Goal: Transaction & Acquisition: Obtain resource

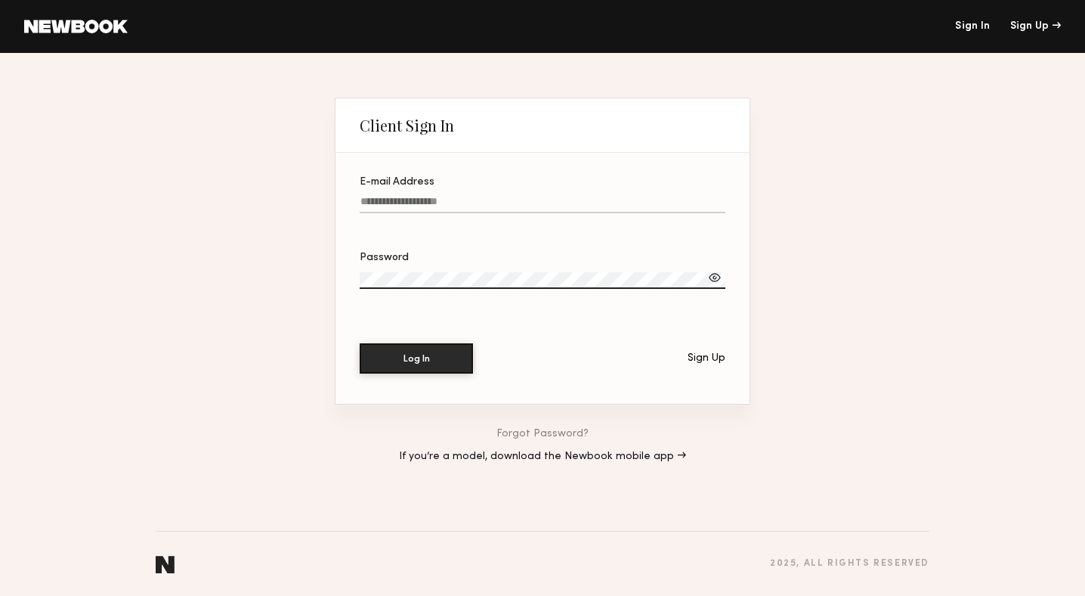
click at [431, 194] on label "E-mail Address" at bounding box center [543, 202] width 366 height 51
click at [431, 196] on input "E-mail Address" at bounding box center [543, 204] width 366 height 17
click at [431, 200] on input "E-mail Address" at bounding box center [543, 204] width 366 height 17
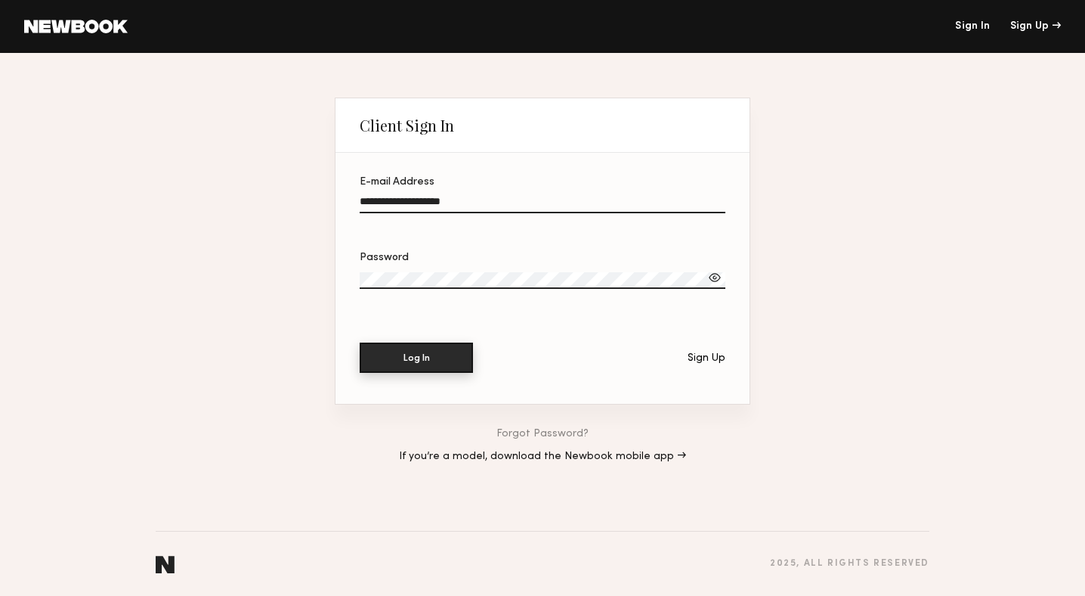
click at [423, 361] on button "Log In" at bounding box center [416, 357] width 113 height 30
click at [434, 209] on input "**********" at bounding box center [543, 204] width 366 height 17
type input "**********"
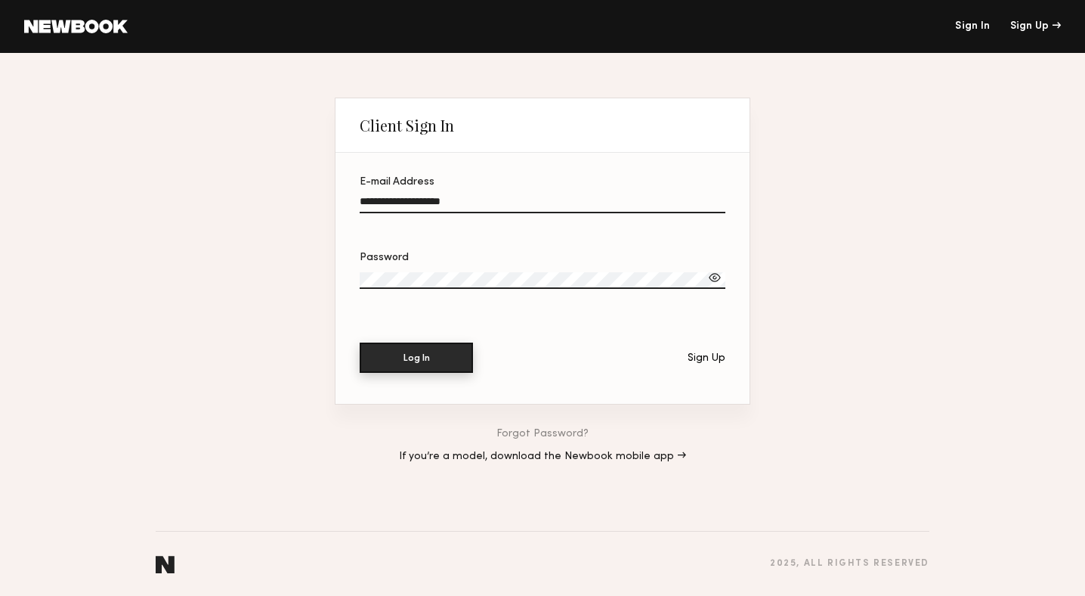
click at [414, 369] on button "Log In" at bounding box center [416, 357] width 113 height 30
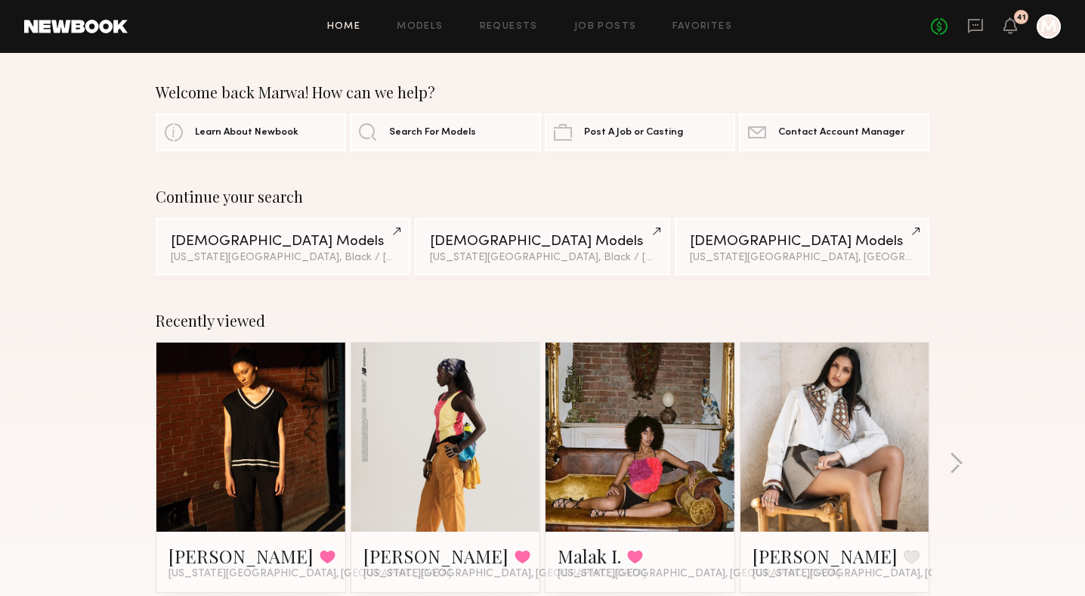
click at [415, 42] on header "Home Models Requests Job Posts Favorites Sign Out No fees up to $5,000 41 M" at bounding box center [542, 26] width 1085 height 53
click at [413, 23] on link "Models" at bounding box center [420, 27] width 46 height 10
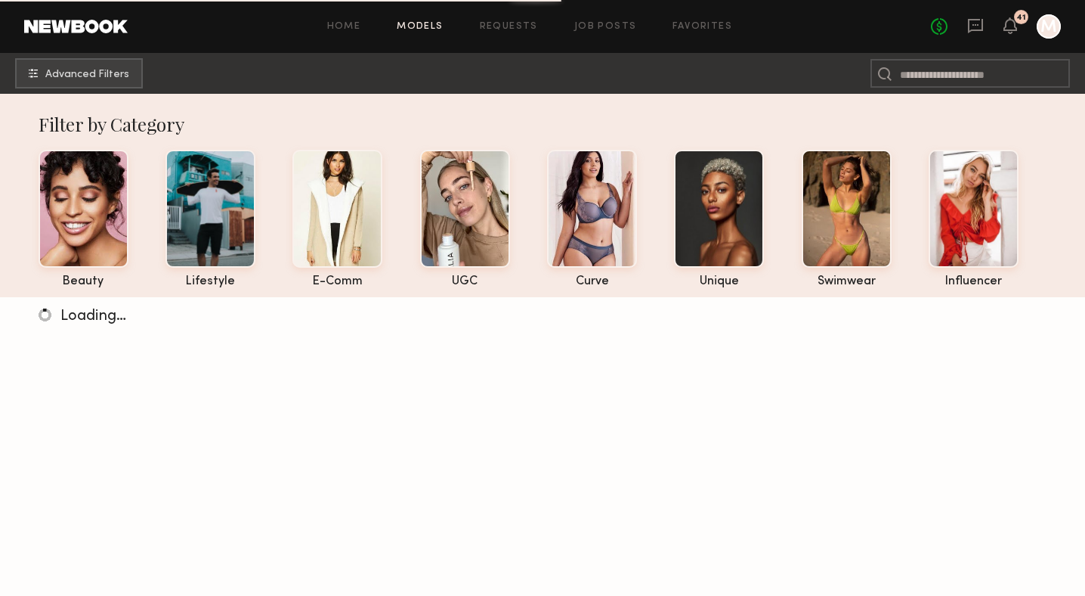
click at [686, 20] on div "Home Models Requests Job Posts Favorites Sign Out No fees up to $5,000 41 M" at bounding box center [595, 26] width 934 height 24
click at [686, 29] on link "Favorites" at bounding box center [703, 27] width 60 height 10
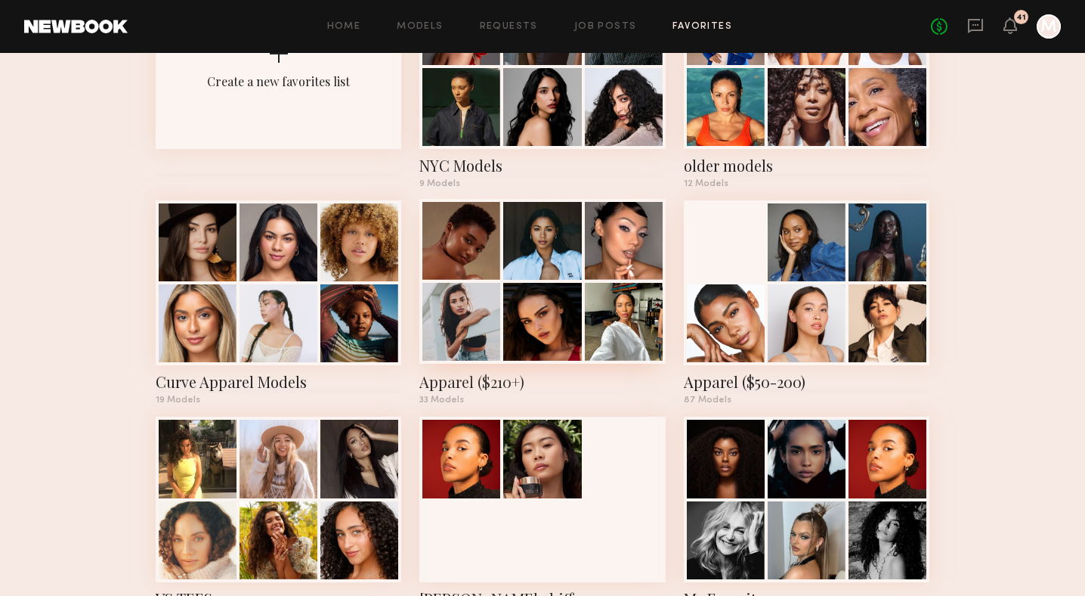
scroll to position [165, 0]
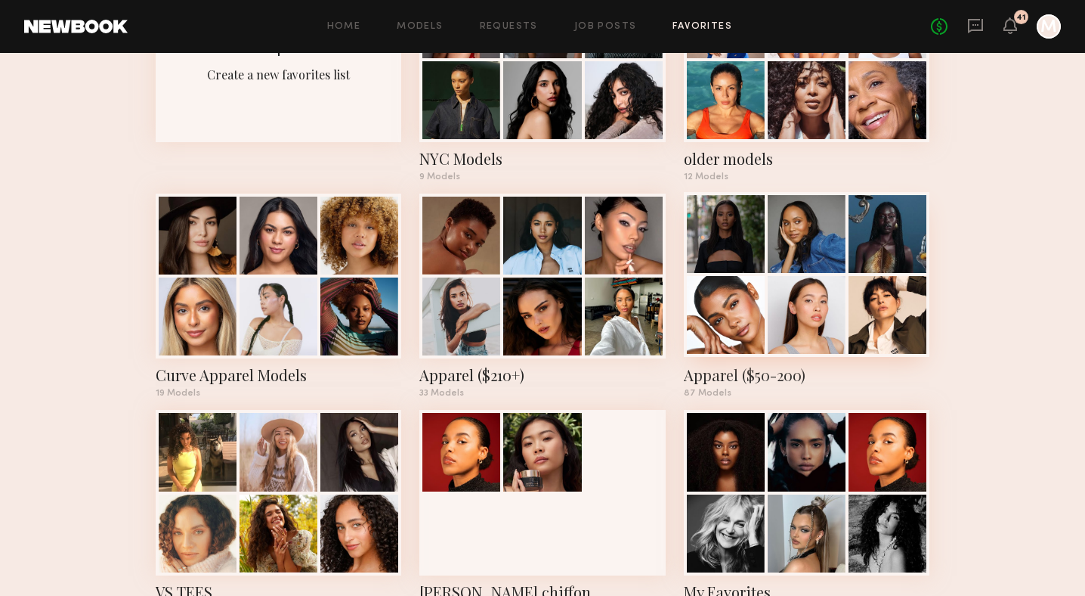
click at [741, 374] on div "Apparel ($50-200)" at bounding box center [807, 374] width 246 height 21
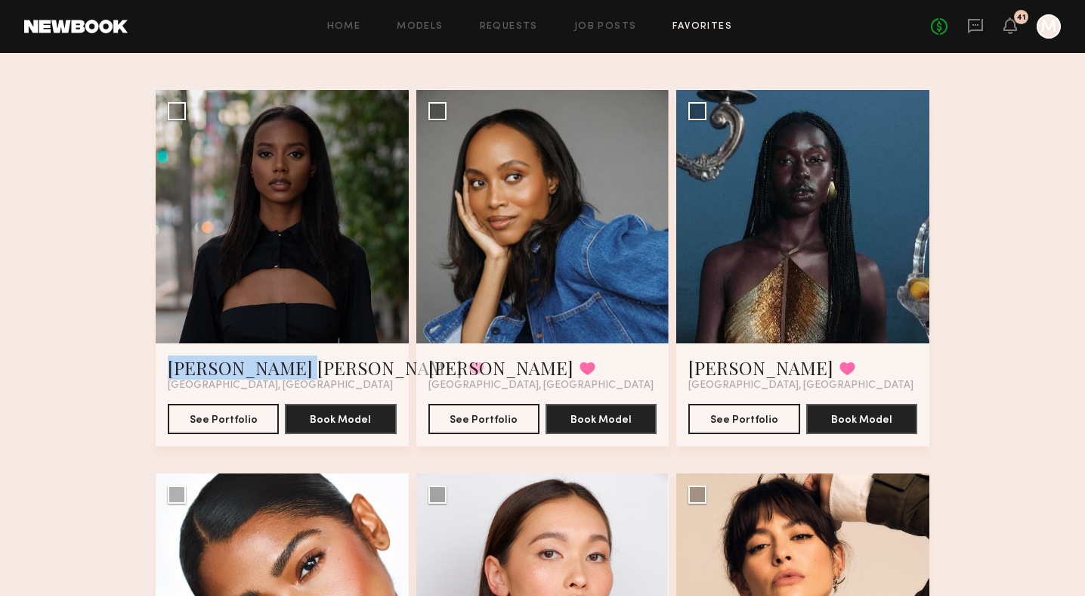
scroll to position [87, 0]
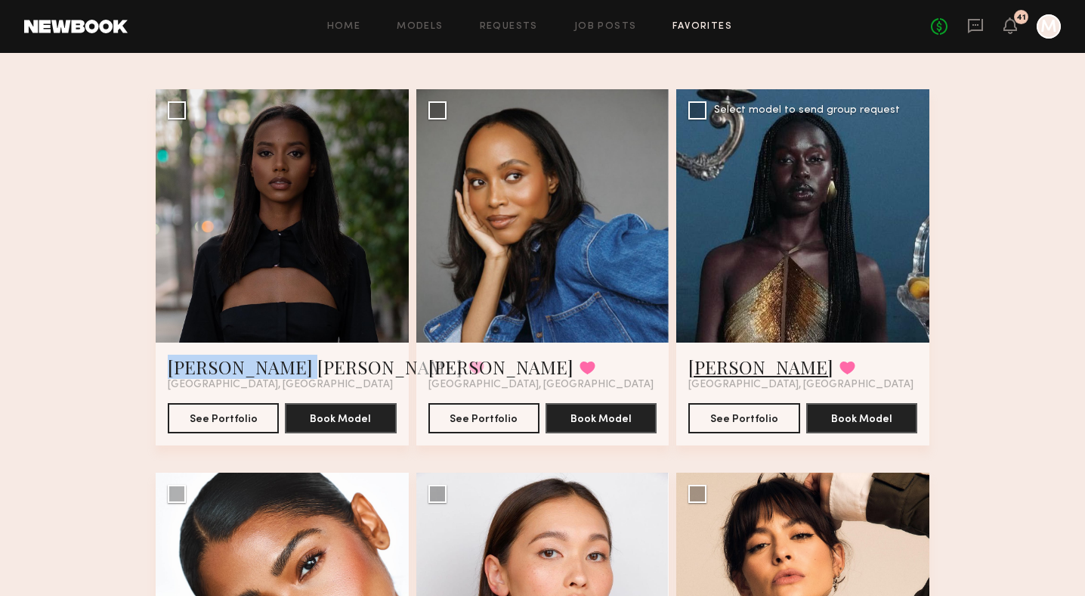
click at [746, 364] on link "Nyawuta C." at bounding box center [761, 367] width 145 height 24
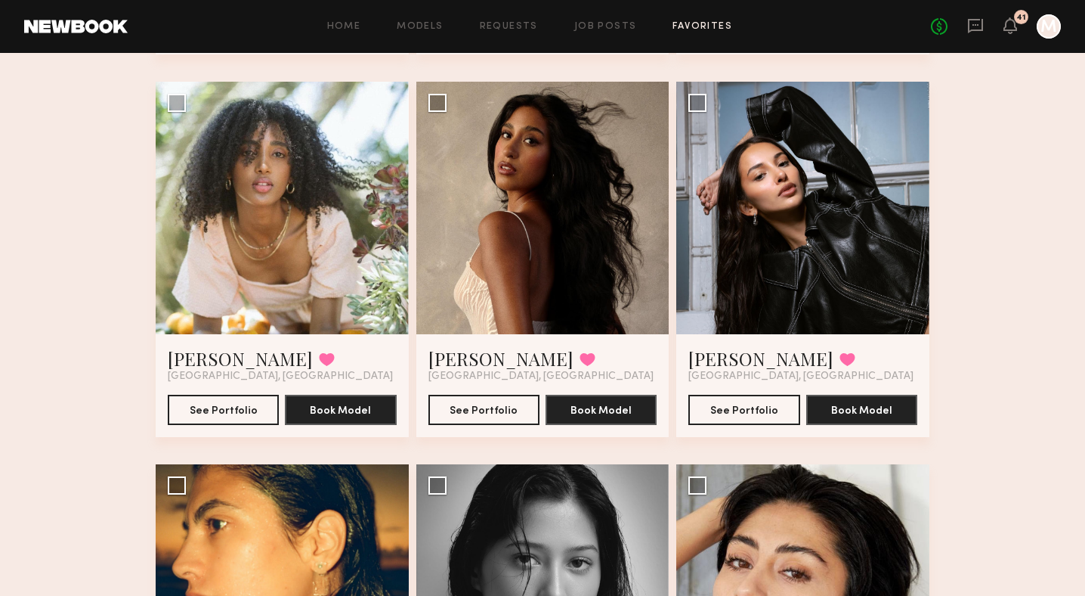
scroll to position [1720, 0]
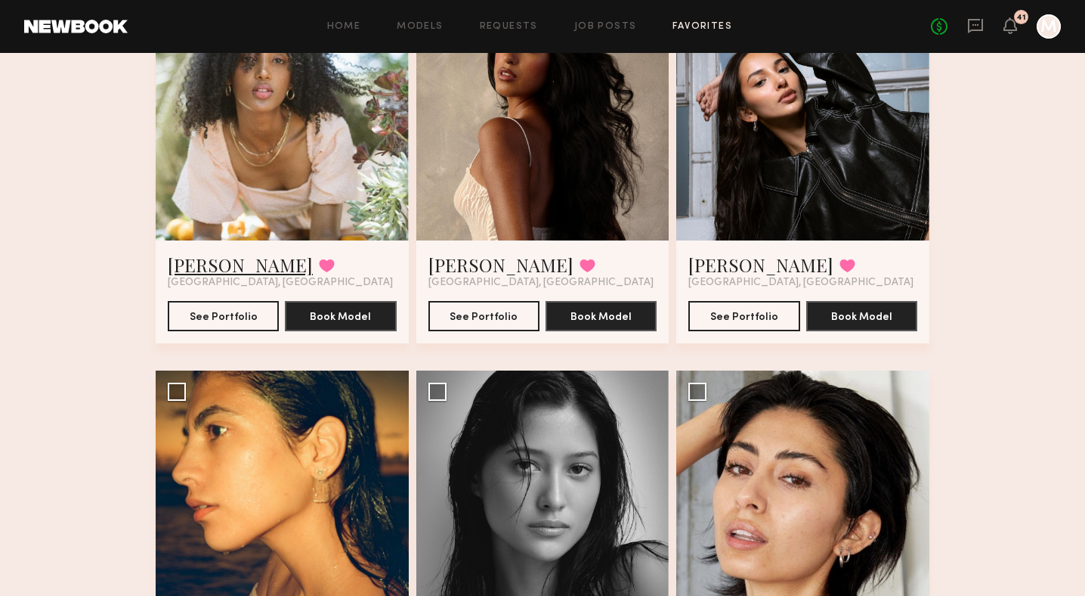
click at [207, 269] on link "Josie K." at bounding box center [240, 264] width 145 height 24
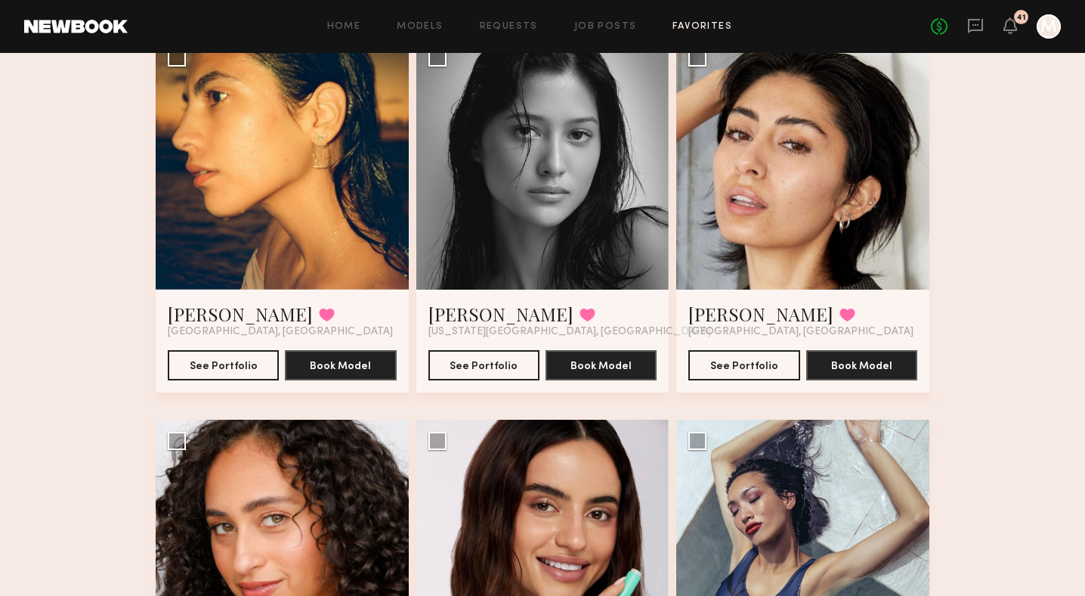
scroll to position [2055, 0]
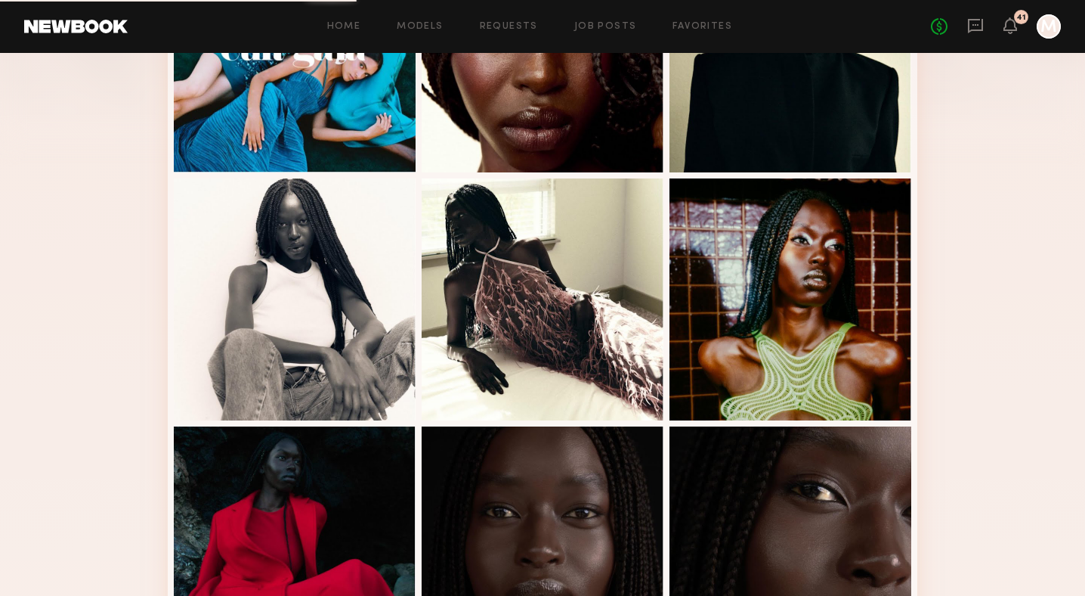
scroll to position [941, 0]
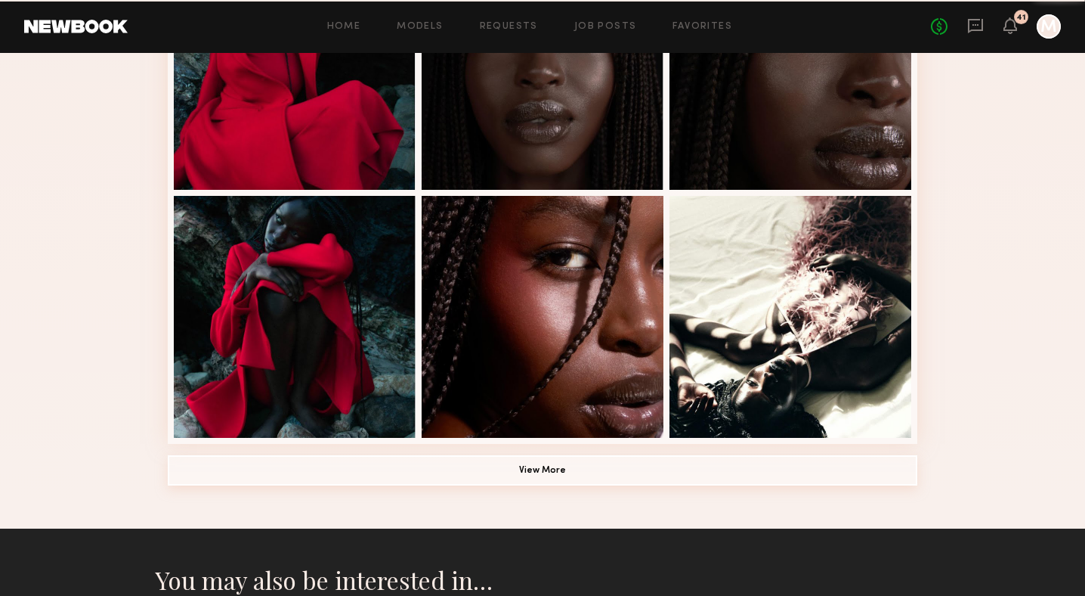
click at [600, 473] on button "View More" at bounding box center [543, 470] width 750 height 30
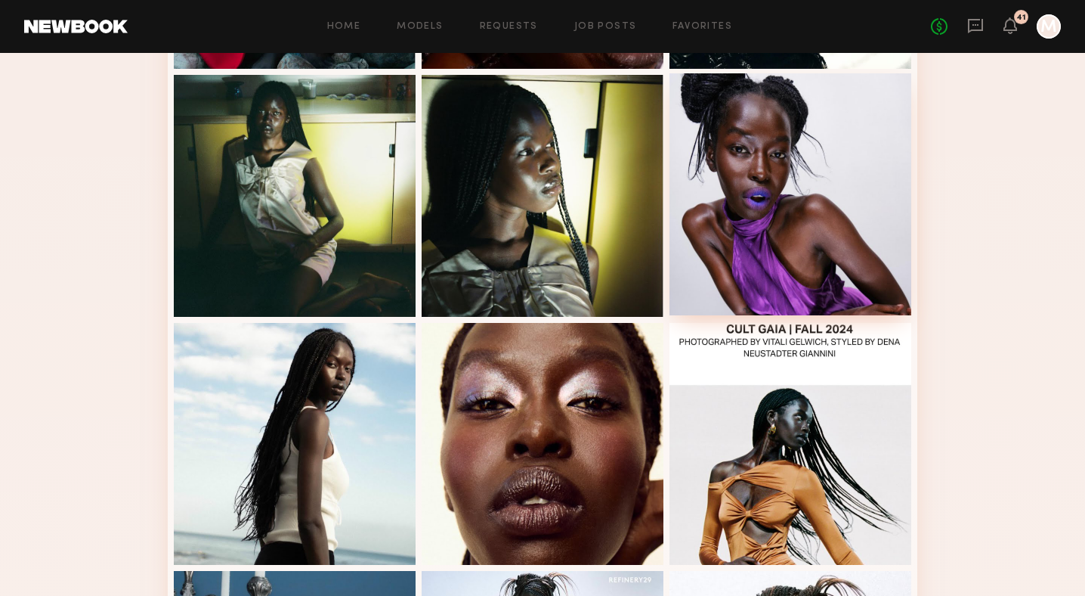
scroll to position [1308, 0]
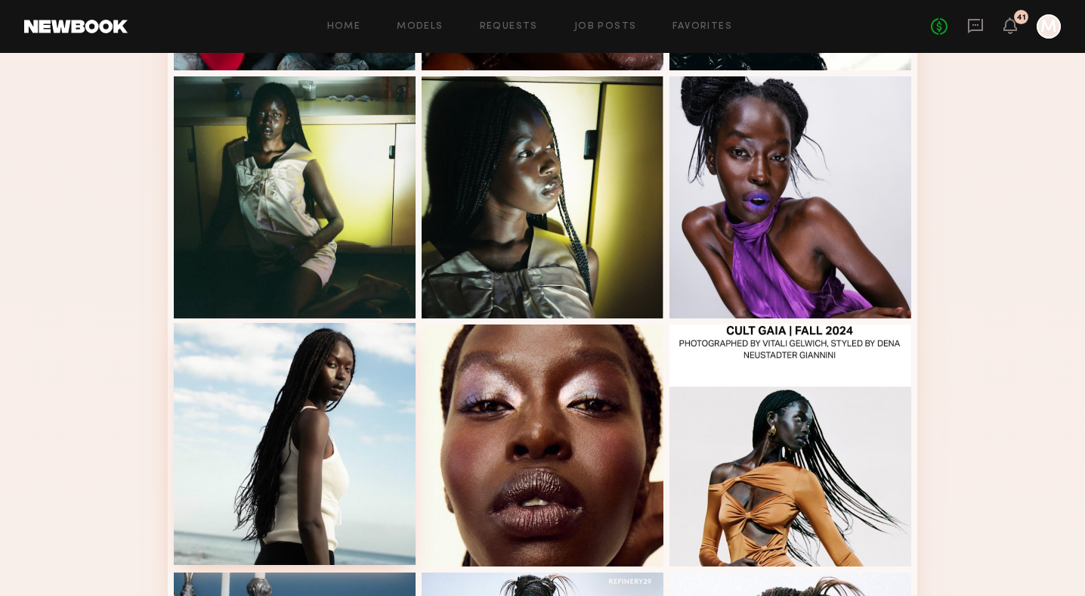
click at [265, 470] on div at bounding box center [295, 444] width 242 height 242
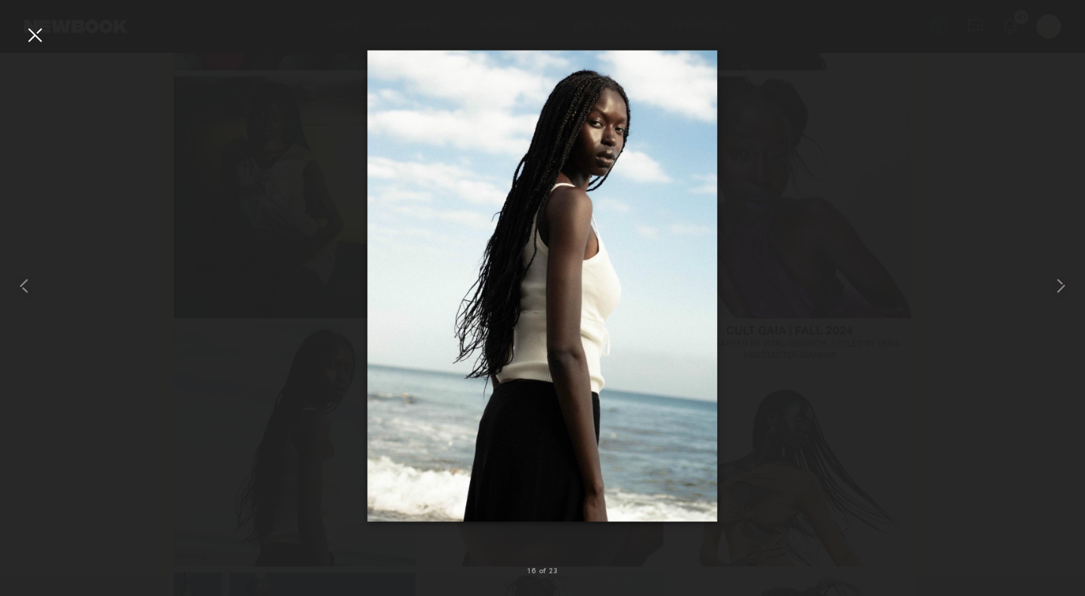
click at [33, 36] on div at bounding box center [35, 35] width 24 height 24
